Goal: Find specific page/section: Find specific page/section

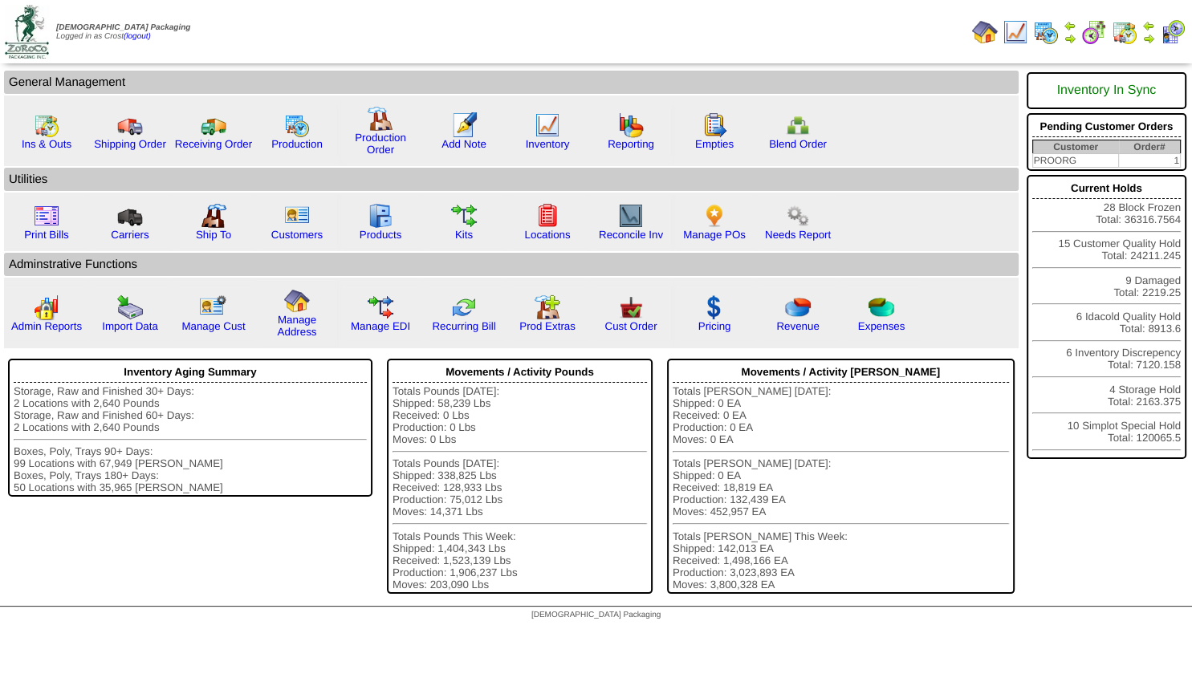
click at [1147, 38] on img at bounding box center [1148, 38] width 13 height 13
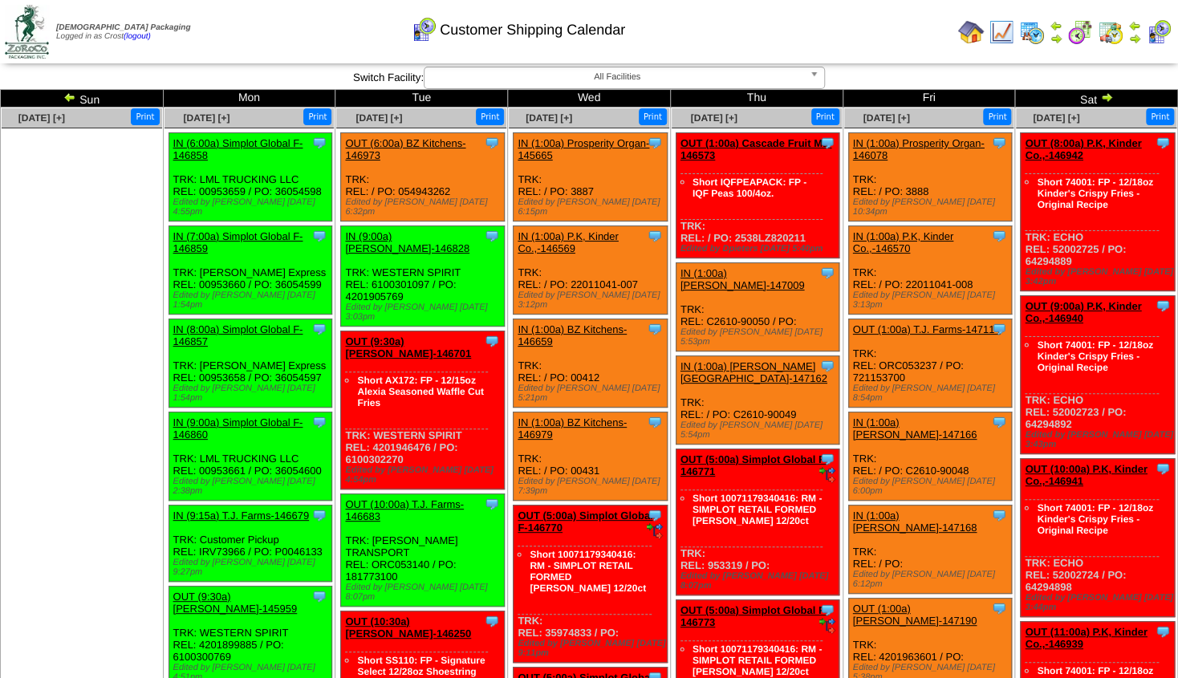
click at [69, 97] on img at bounding box center [69, 97] width 13 height 13
